Goal: Task Accomplishment & Management: Manage account settings

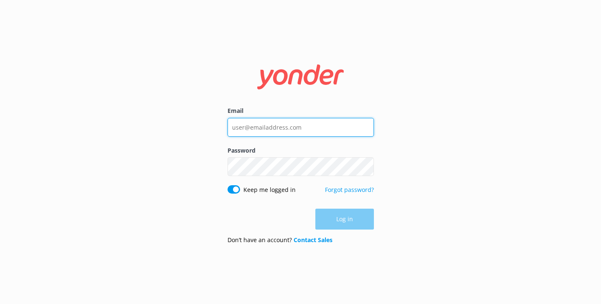
type input "[EMAIL_ADDRESS][DOMAIN_NAME]"
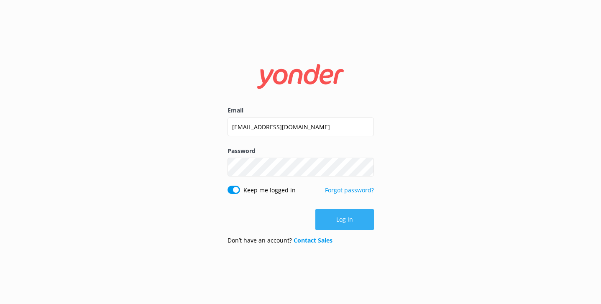
click at [360, 223] on button "Log in" at bounding box center [345, 219] width 59 height 21
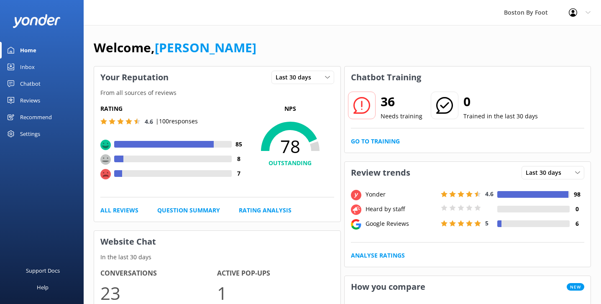
click at [34, 99] on div "Reviews" at bounding box center [30, 100] width 20 height 17
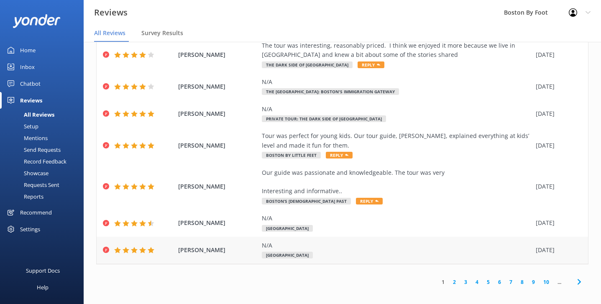
scroll to position [17, 0]
click at [456, 278] on link "2" at bounding box center [454, 282] width 11 height 8
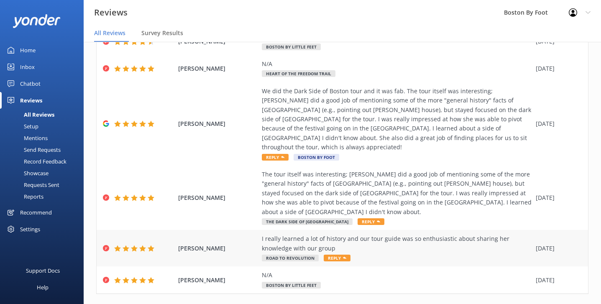
scroll to position [17, 0]
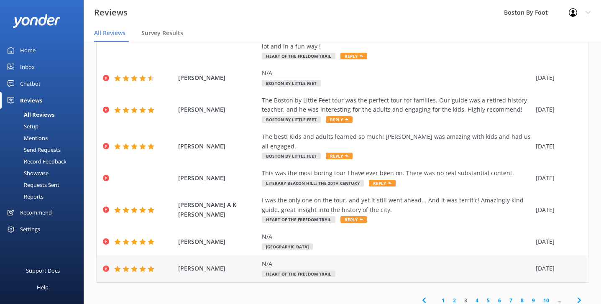
scroll to position [139, 0]
click at [476, 297] on link "4" at bounding box center [477, 301] width 11 height 8
